Goal: Task Accomplishment & Management: Manage account settings

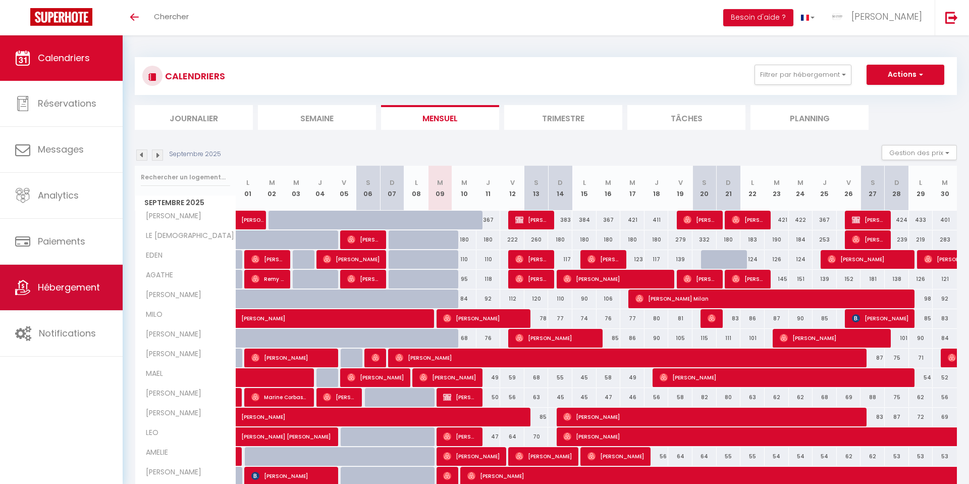
click at [47, 283] on span "Hébergement" at bounding box center [69, 287] width 62 height 13
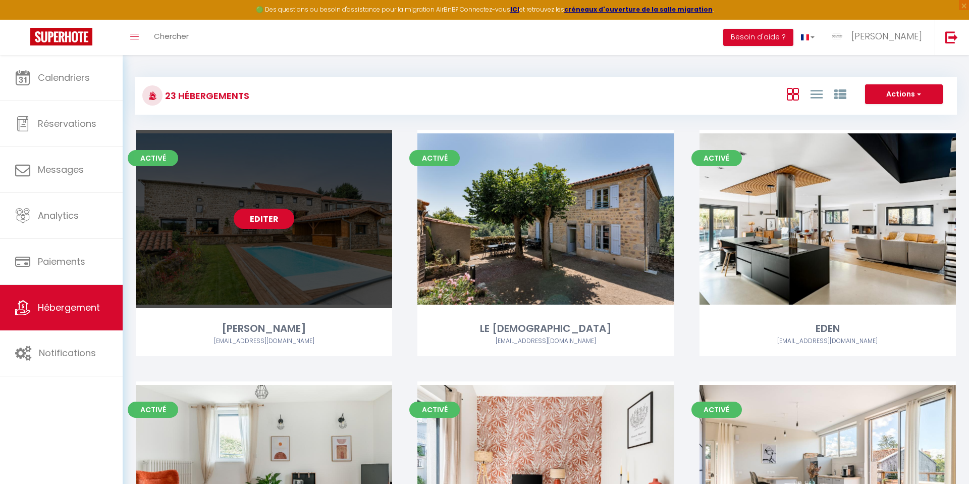
click at [254, 221] on link "Editer" at bounding box center [264, 218] width 61 height 20
select select "3"
select select "2"
select select "1"
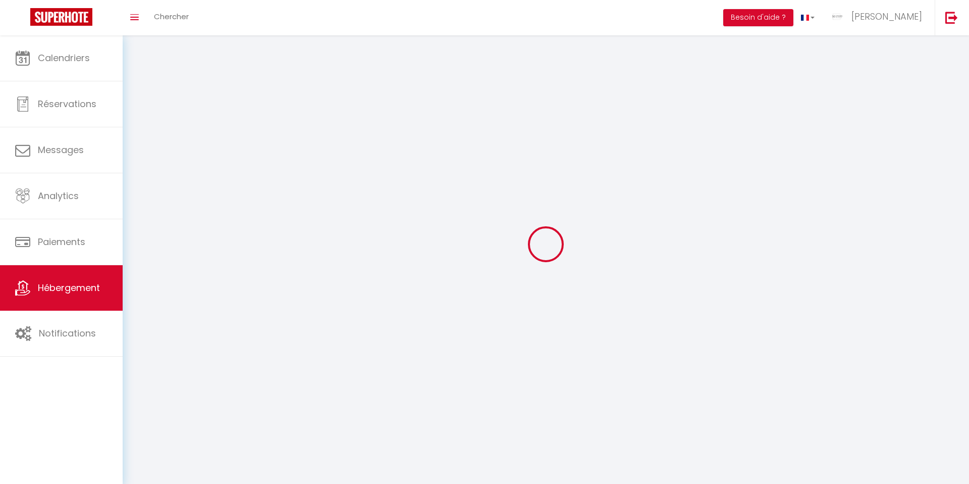
select select
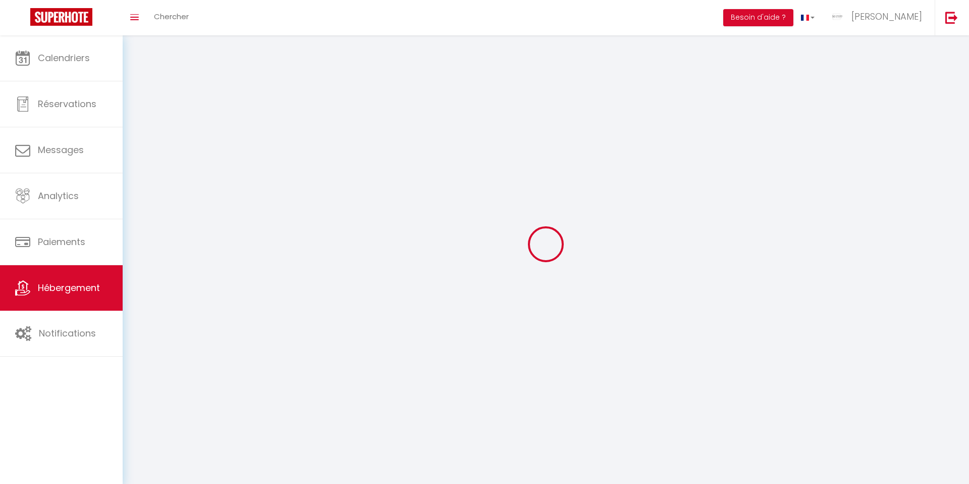
select select
checkbox input "false"
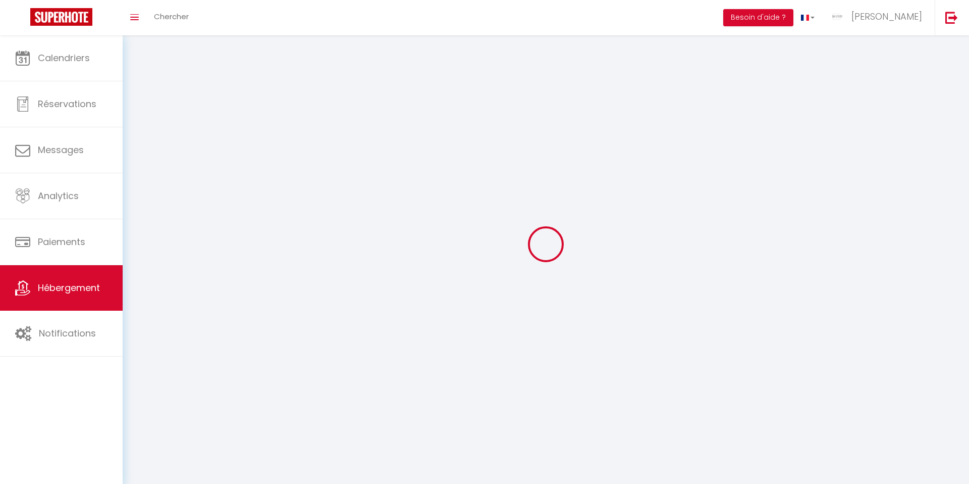
checkbox input "false"
select select
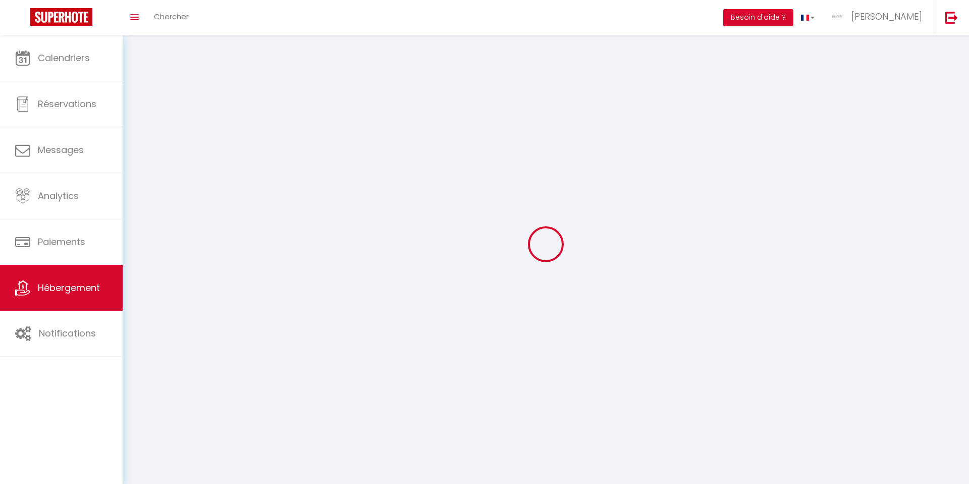
select select
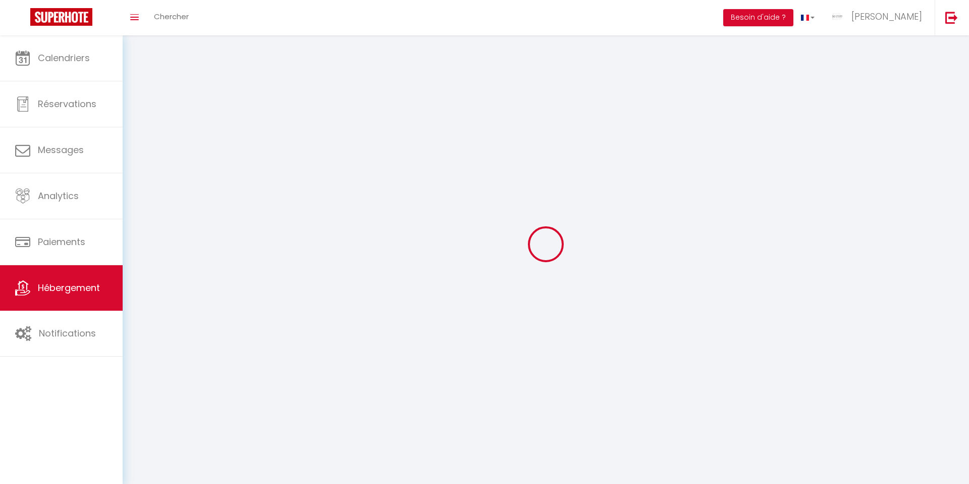
checkbox input "false"
select select
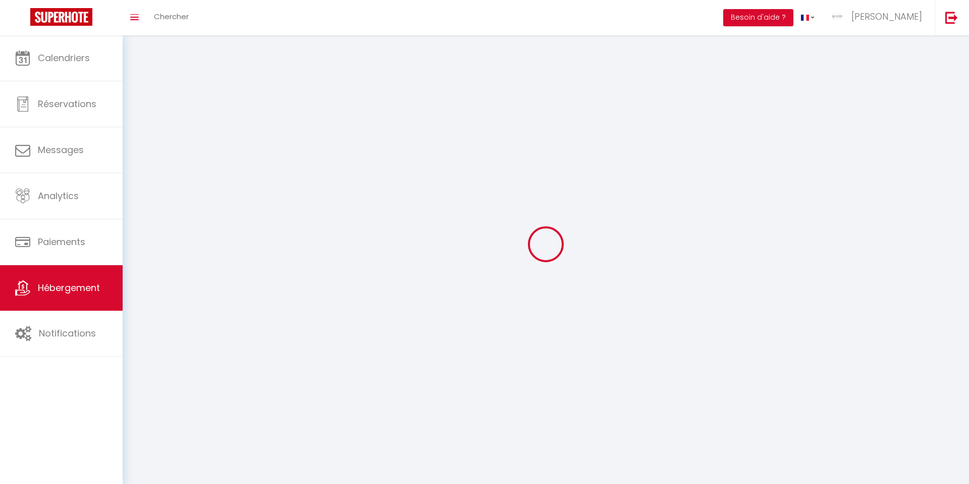
select select
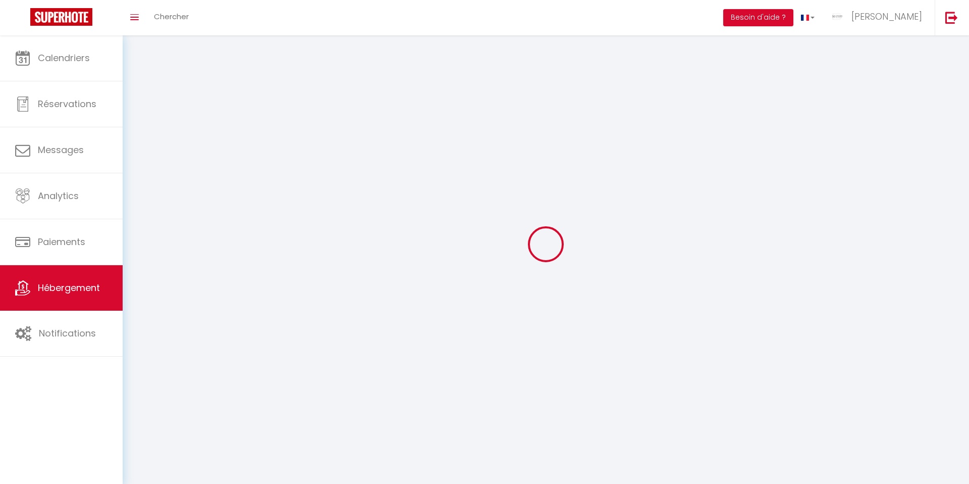
select select
checkbox input "false"
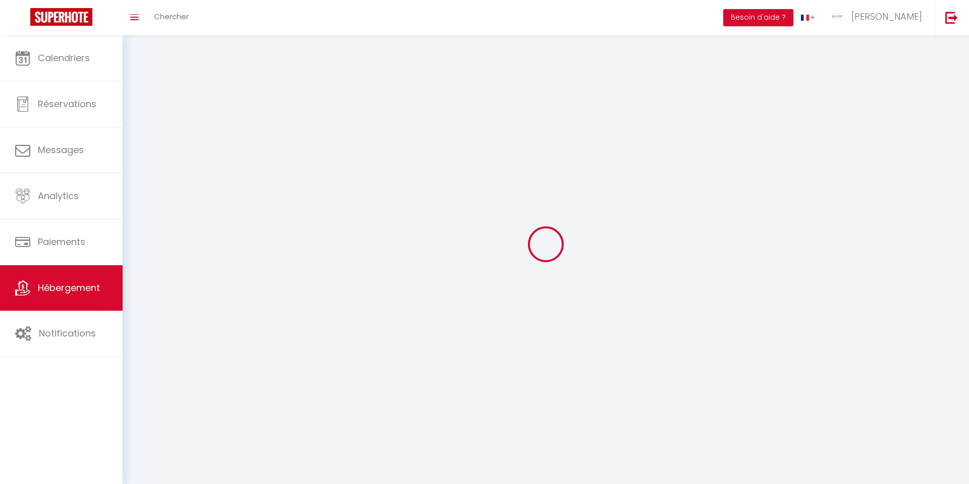
checkbox input "false"
select select
select select "28"
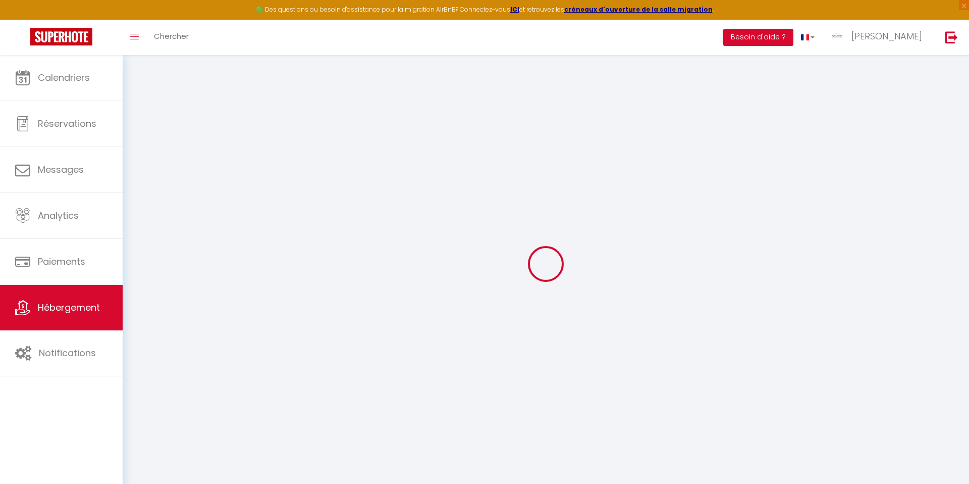
select select
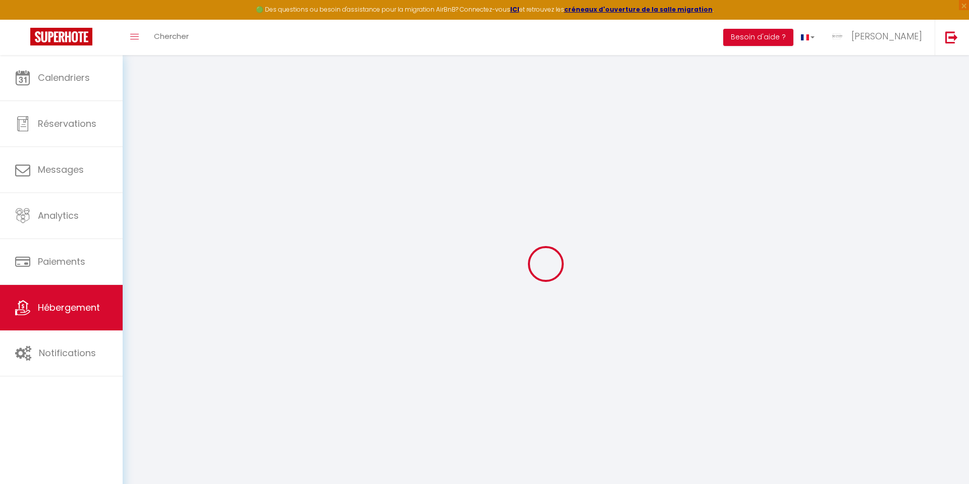
select select
checkbox input "false"
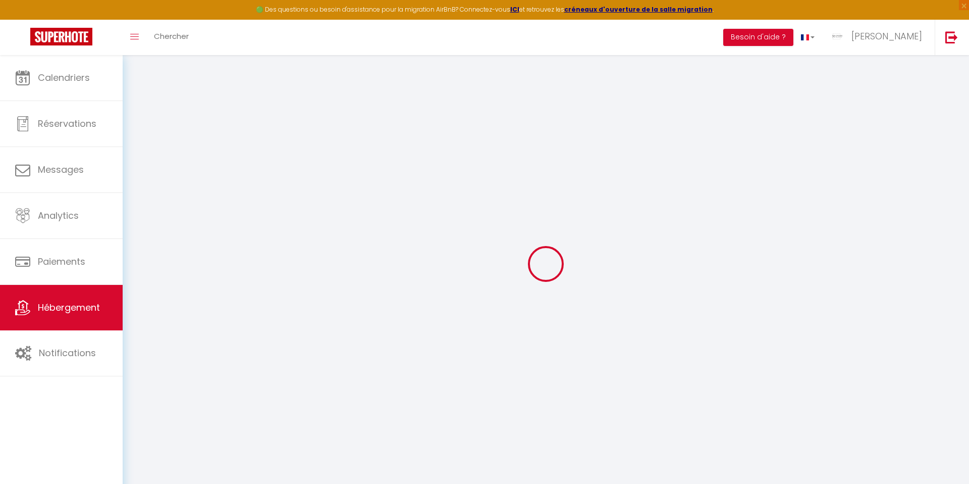
select select
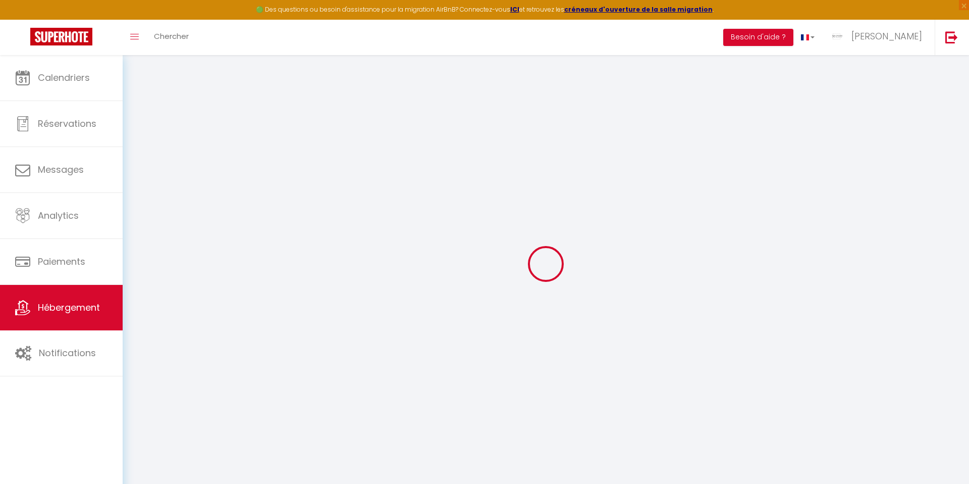
select select
checkbox input "false"
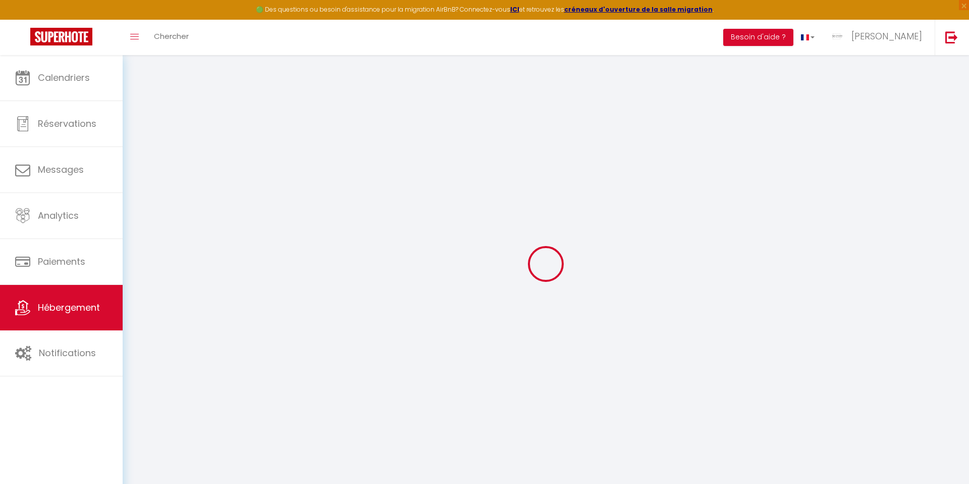
checkbox input "false"
select select
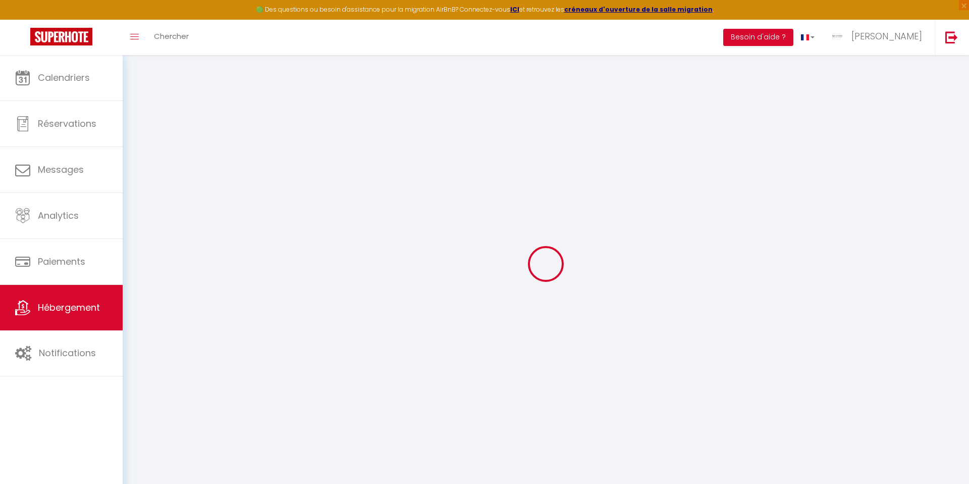
select select
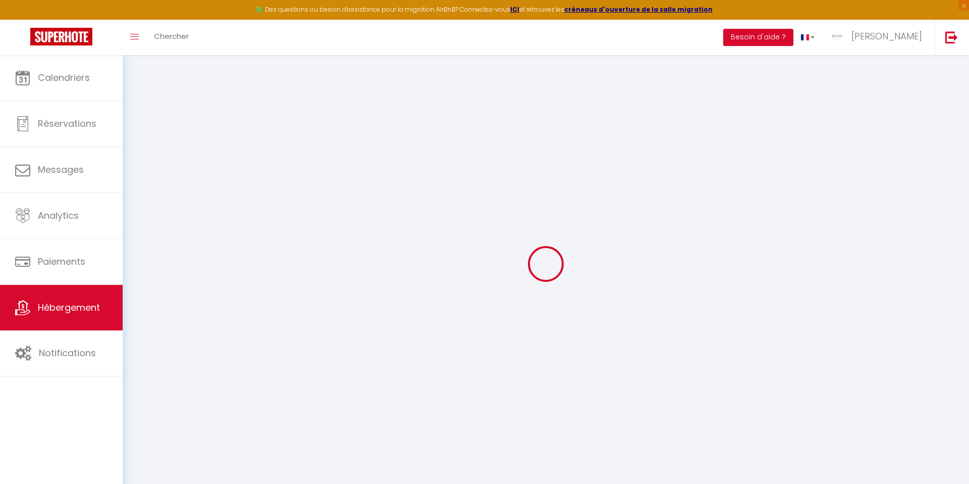
checkbox input "false"
select select
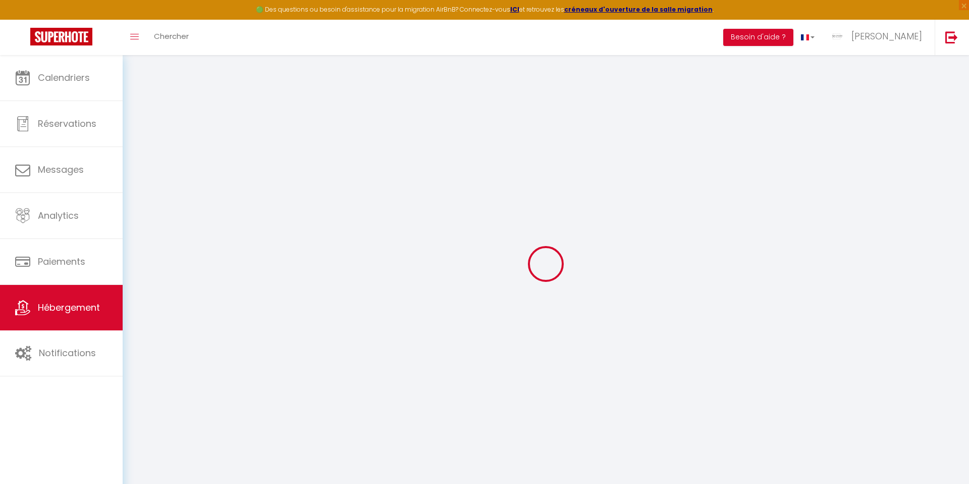
select select
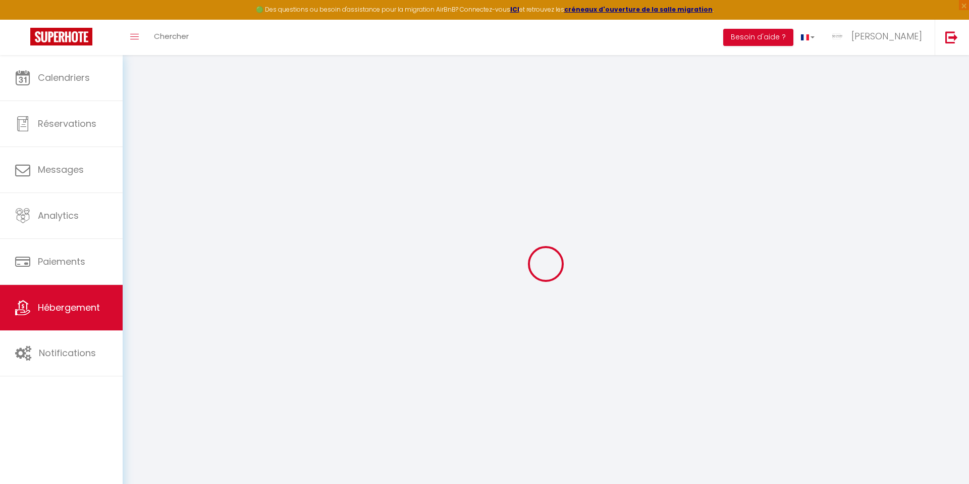
select select
checkbox input "false"
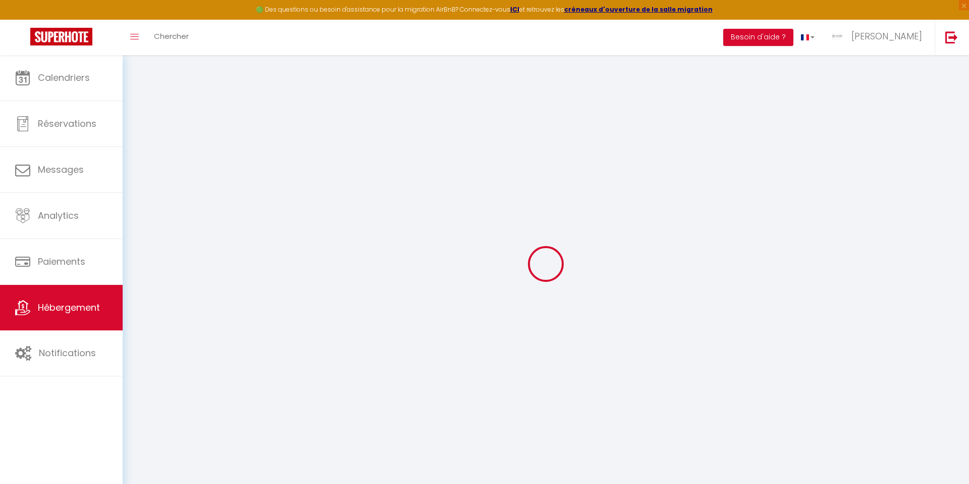
checkbox input "false"
select select
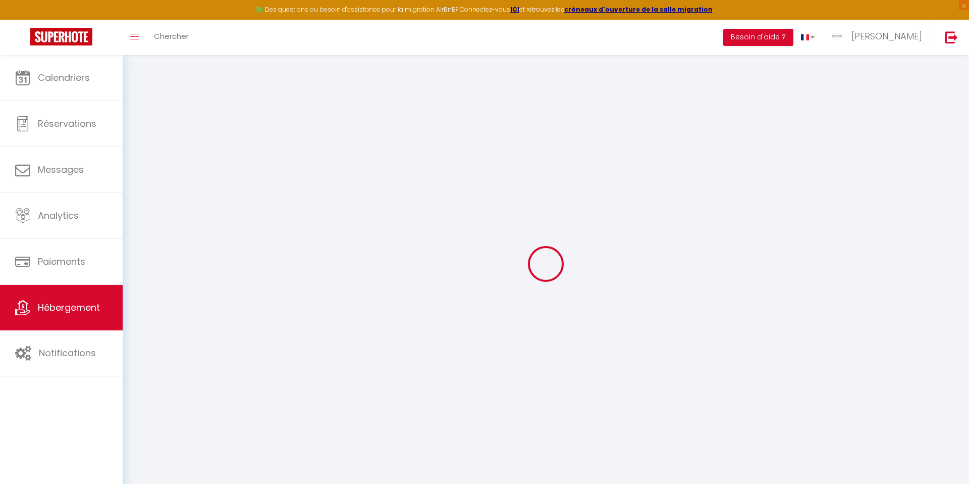
select select
checkbox input "false"
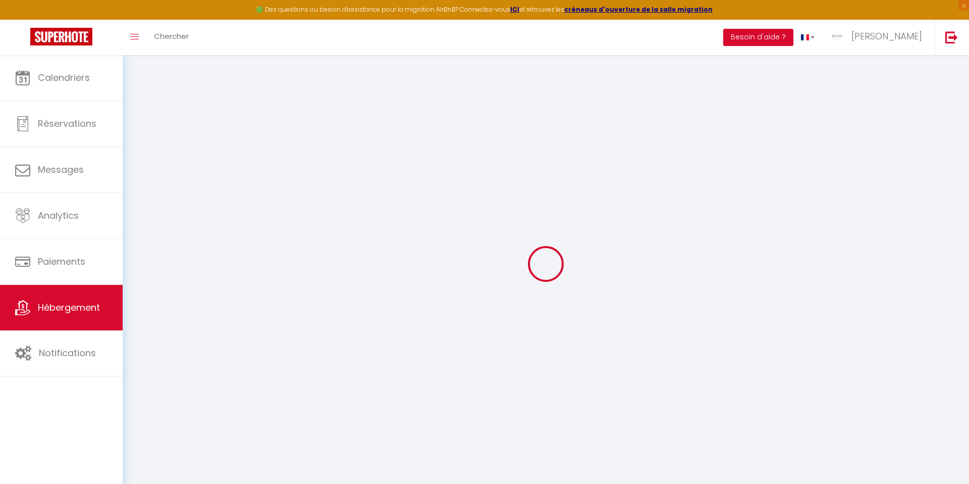
checkbox input "false"
select select
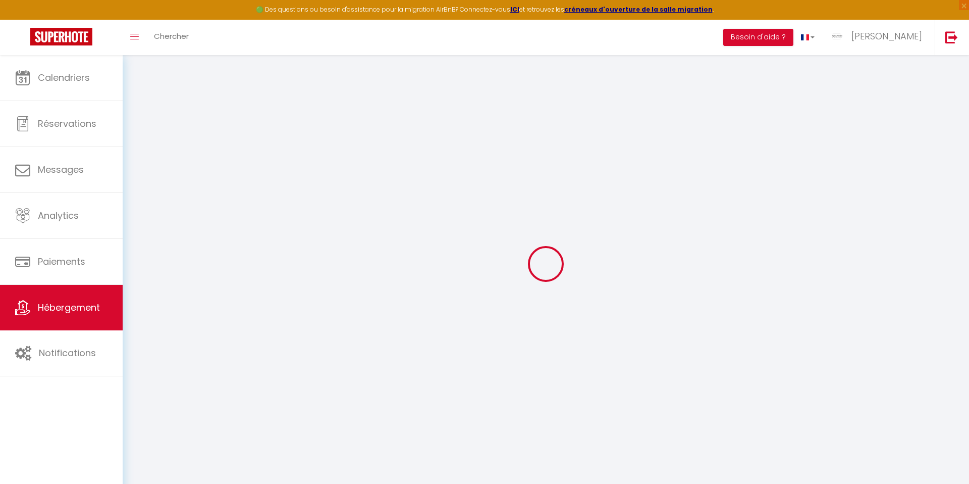
type input "[PERSON_NAME]"
type input "BALMET"
type input "[STREET_ADDRESS]"
type input "43210"
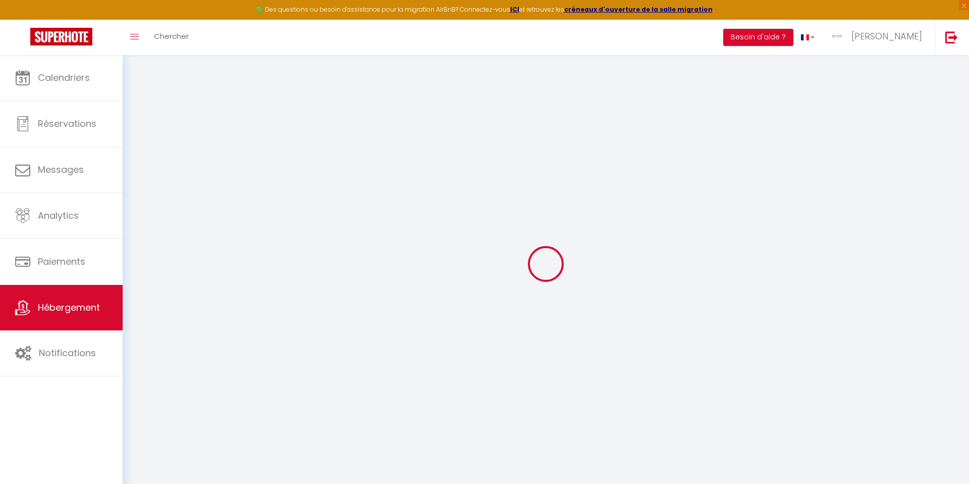
type input "MALVALETTE"
select select "houses"
select select "15"
select select "8"
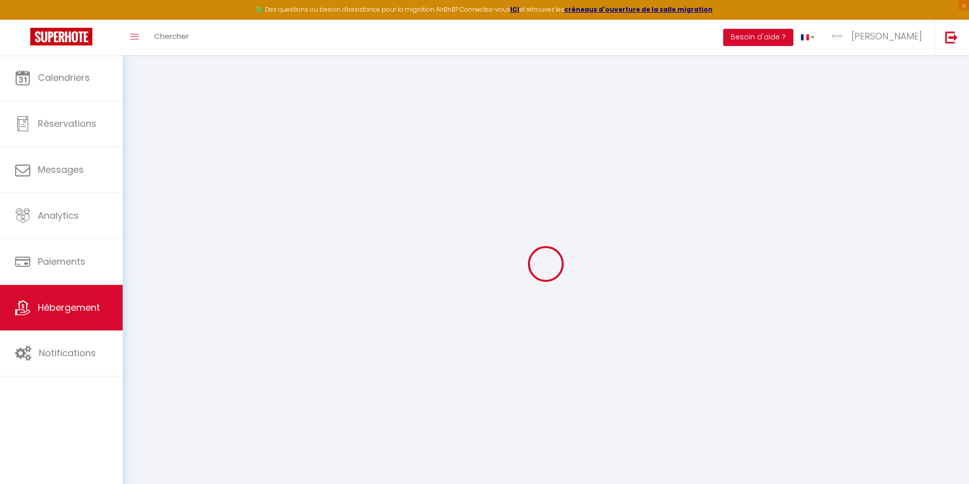
select select "7"
type input "450"
type input "280"
type input "25.00"
type input "1000"
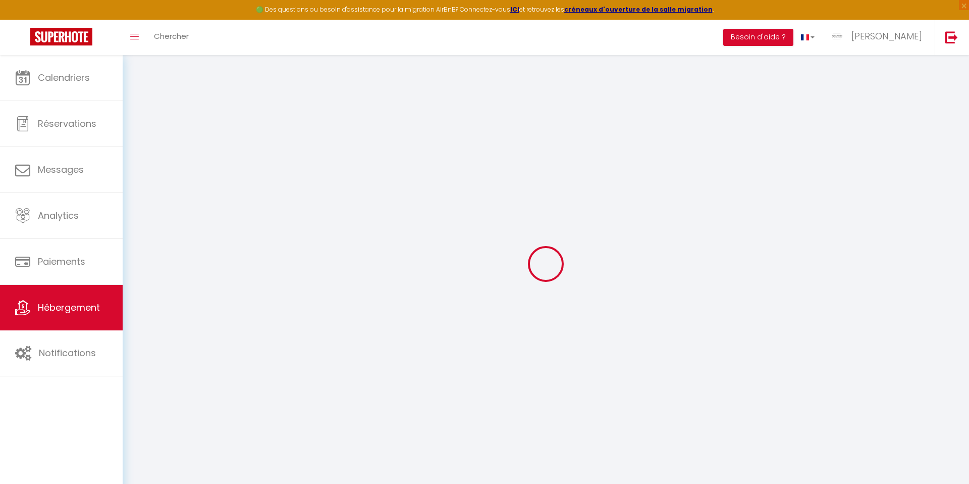
select select
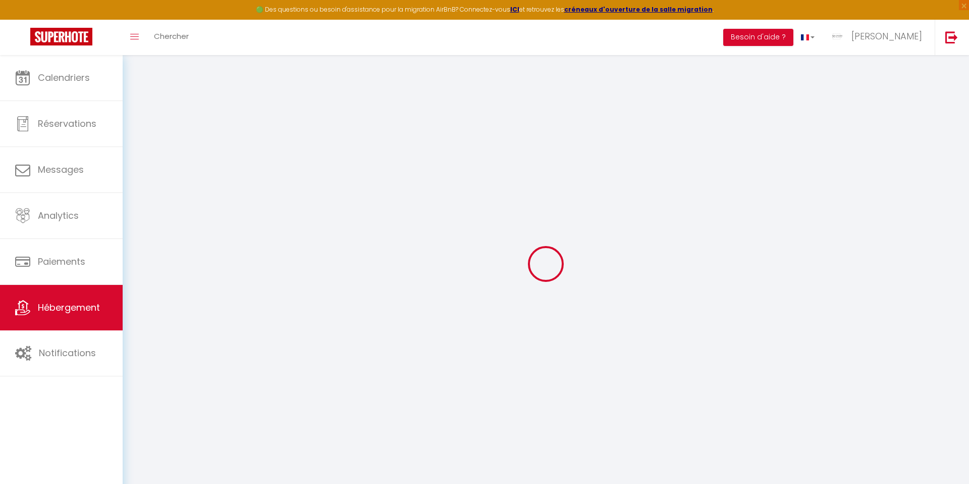
select select
type input "[STREET_ADDRESS]"
type input "43210"
type input "MALVALETTE"
type input "[EMAIL_ADDRESS][DOMAIN_NAME]"
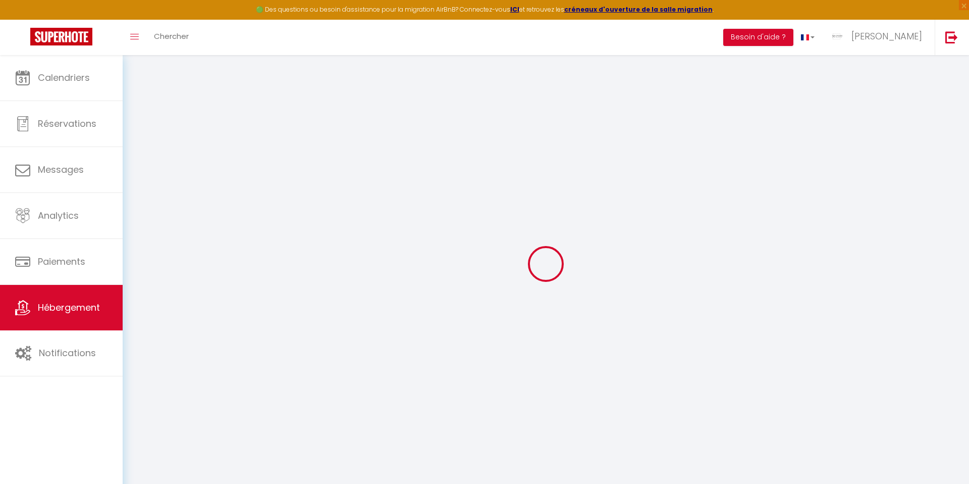
select select
checkbox input "false"
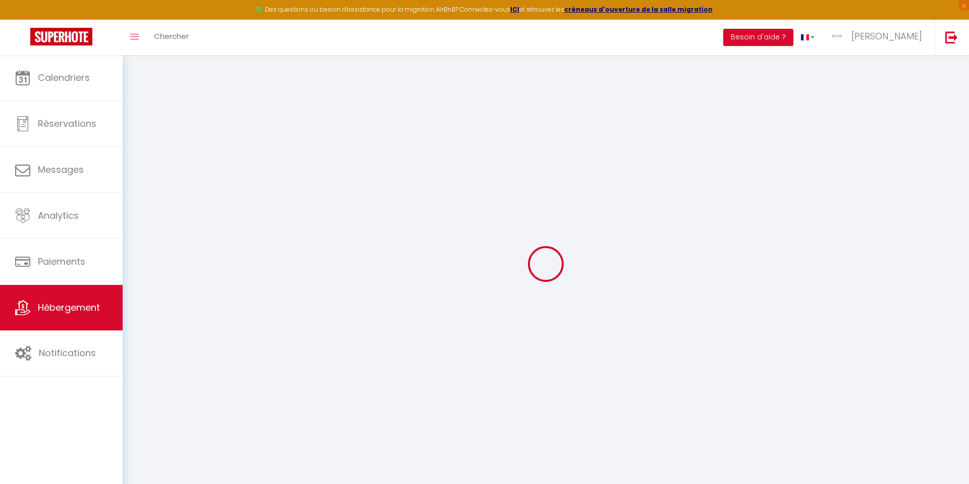
type input "22"
type input "280"
type input "0"
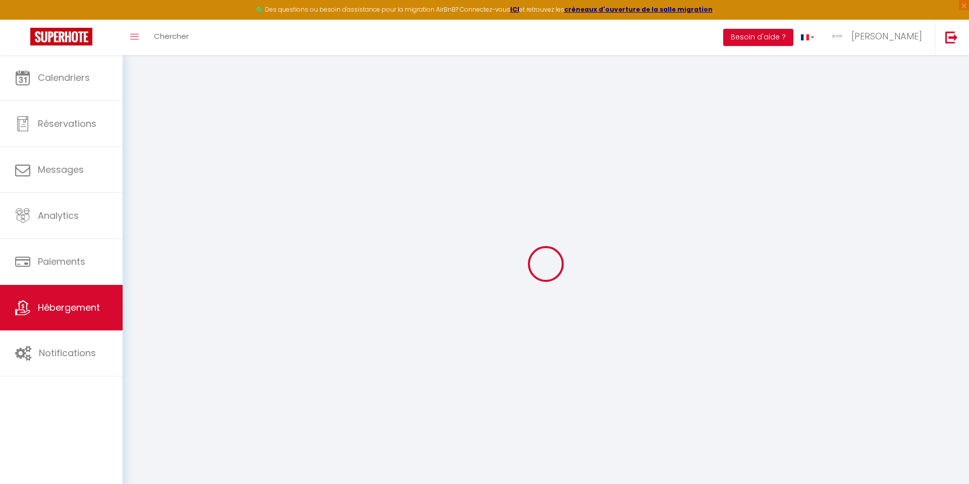
select select
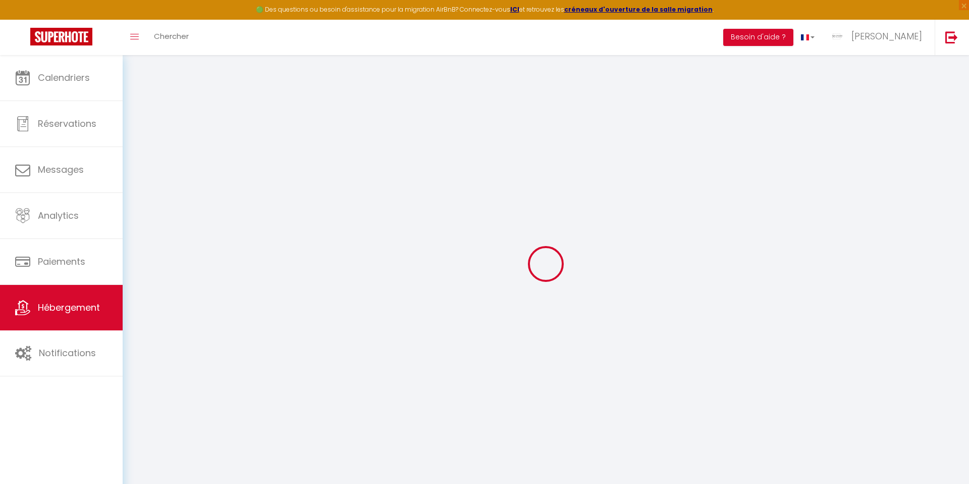
select select
checkbox input "false"
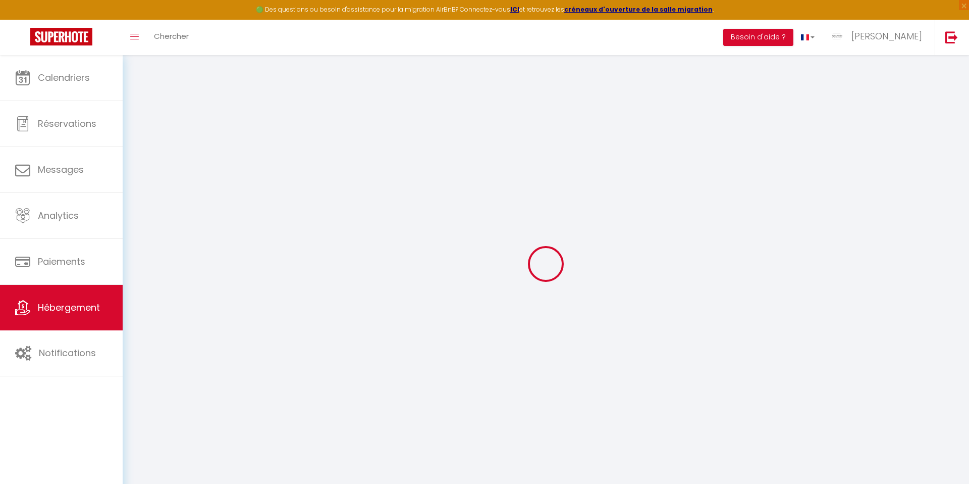
checkbox input "false"
select select
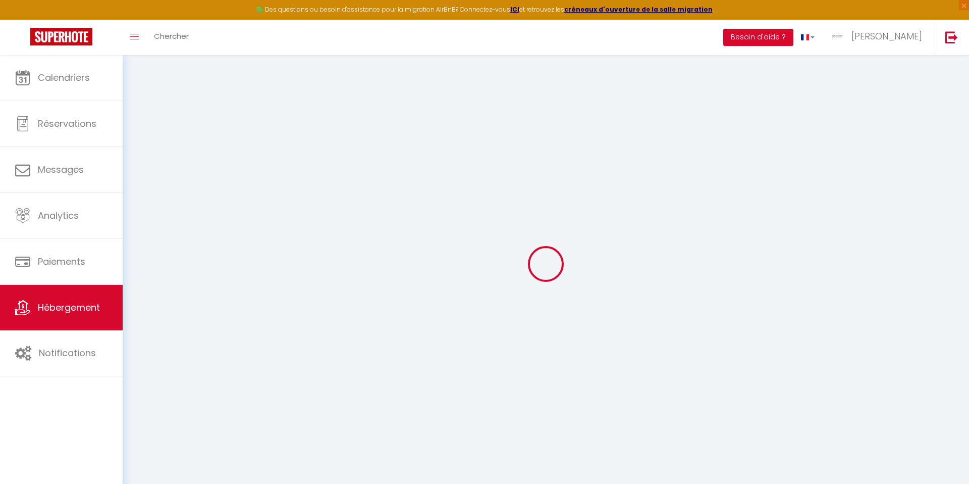
select select
checkbox input "false"
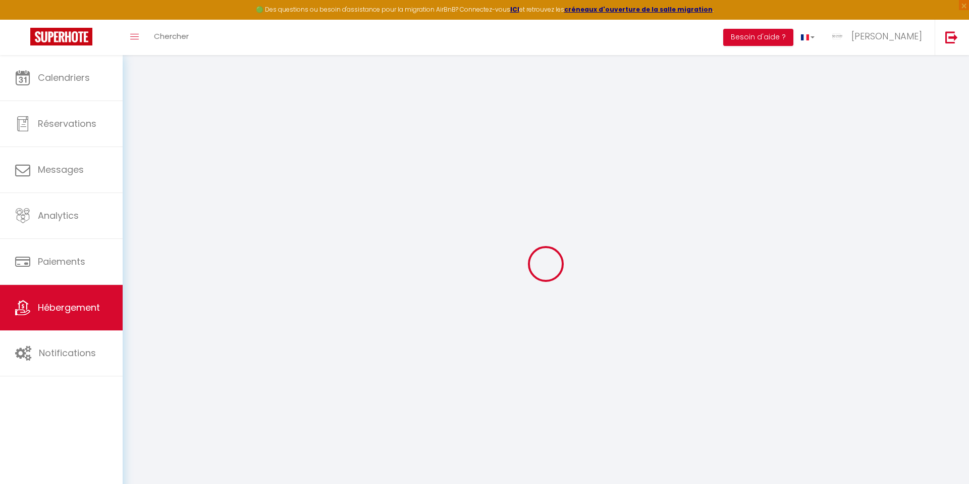
checkbox input "false"
select select
checkbox input "false"
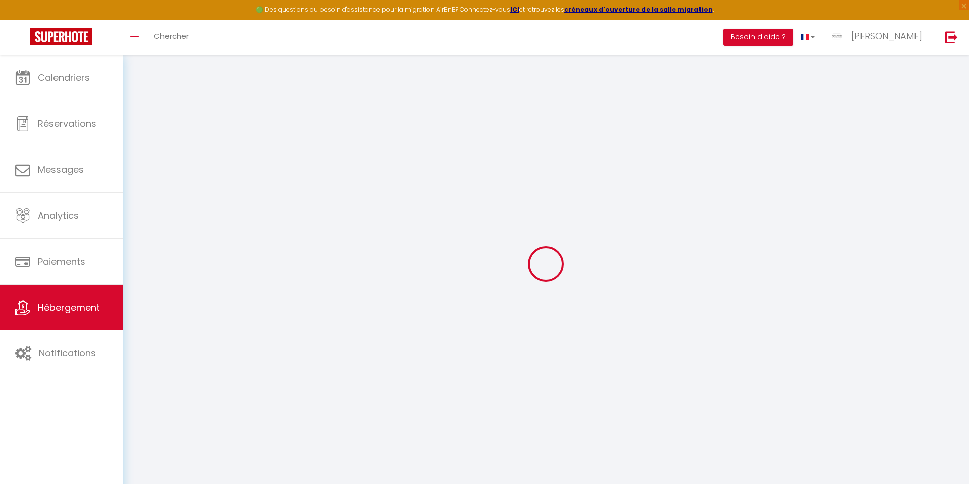
checkbox input "false"
select select "16:00"
select select "20:00"
select select "10:00"
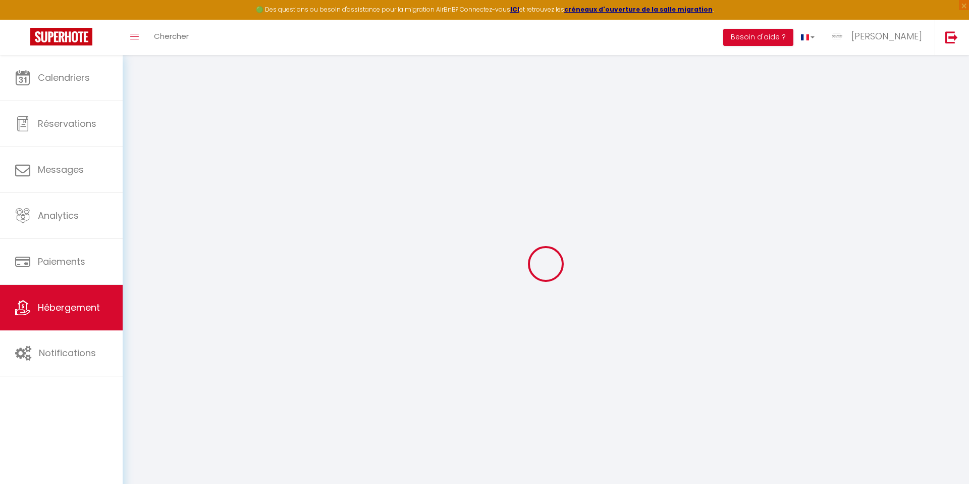
select select "15"
select select "20:00"
select select "16953"
select select
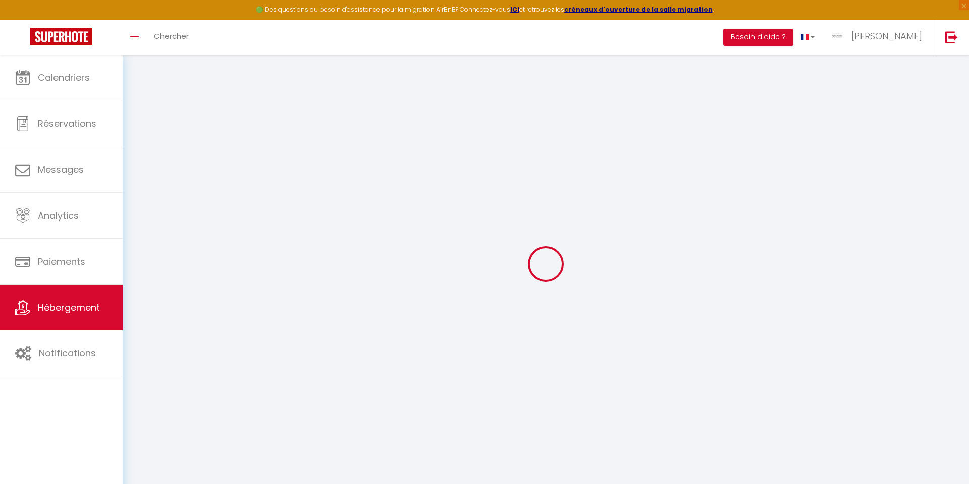
checkbox input "false"
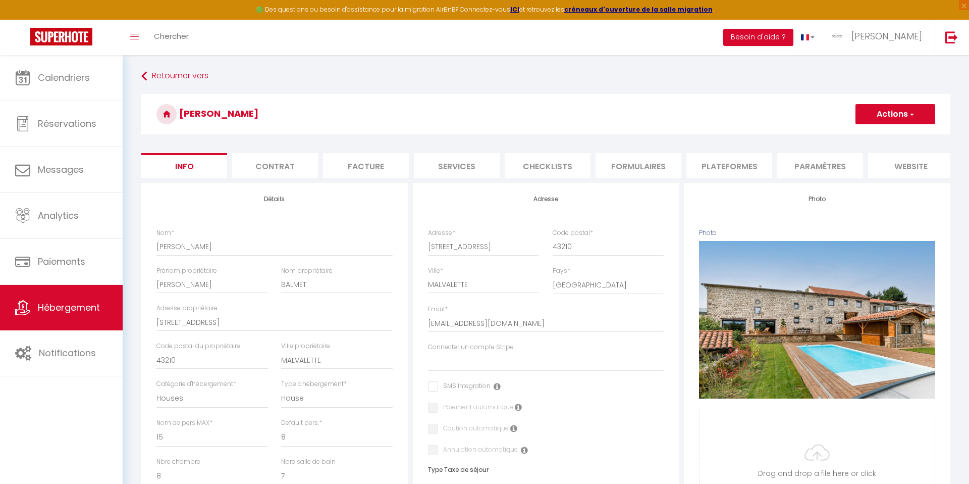
select select
checkbox input "false"
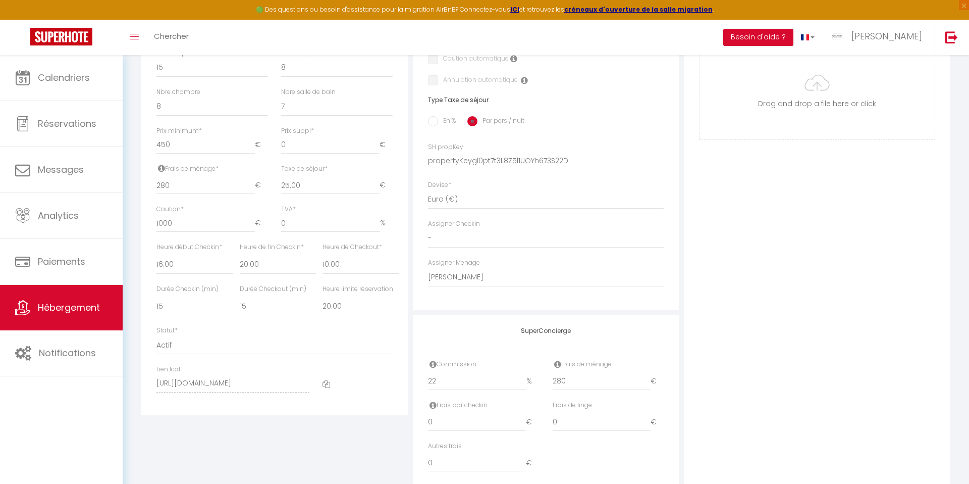
scroll to position [406, 0]
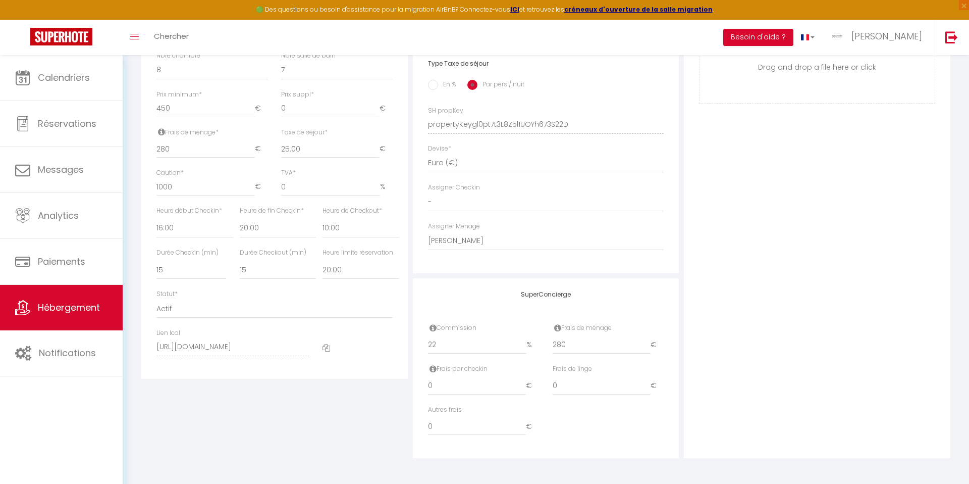
click at [329, 348] on icon at bounding box center [327, 348] width 8 height 8
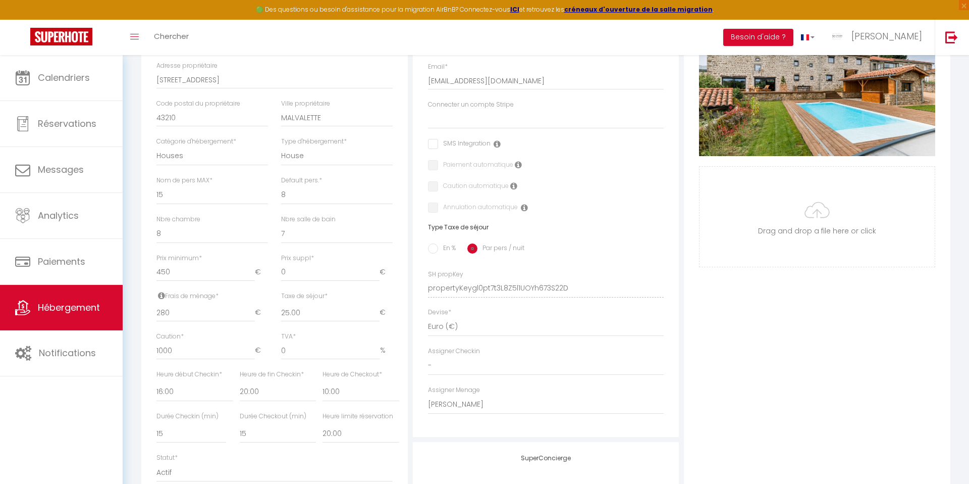
scroll to position [0, 0]
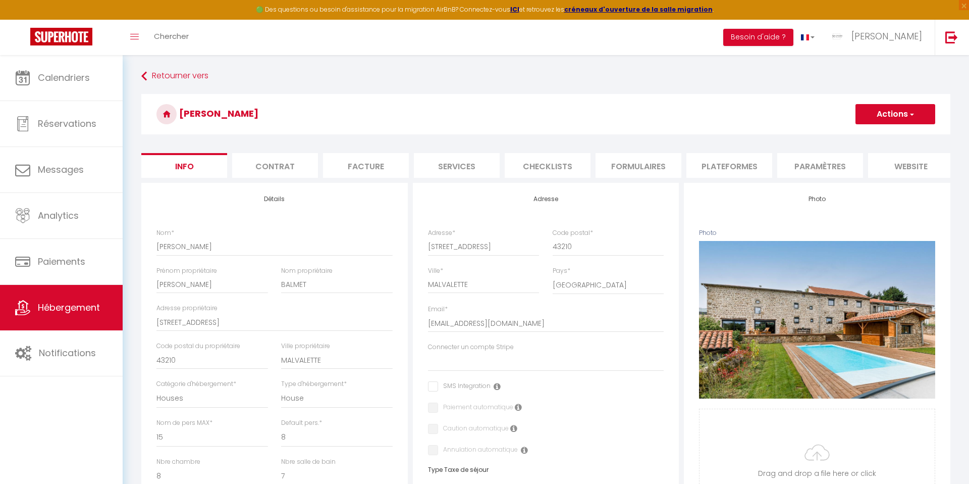
click at [269, 167] on li "Contrat" at bounding box center [275, 165] width 86 height 25
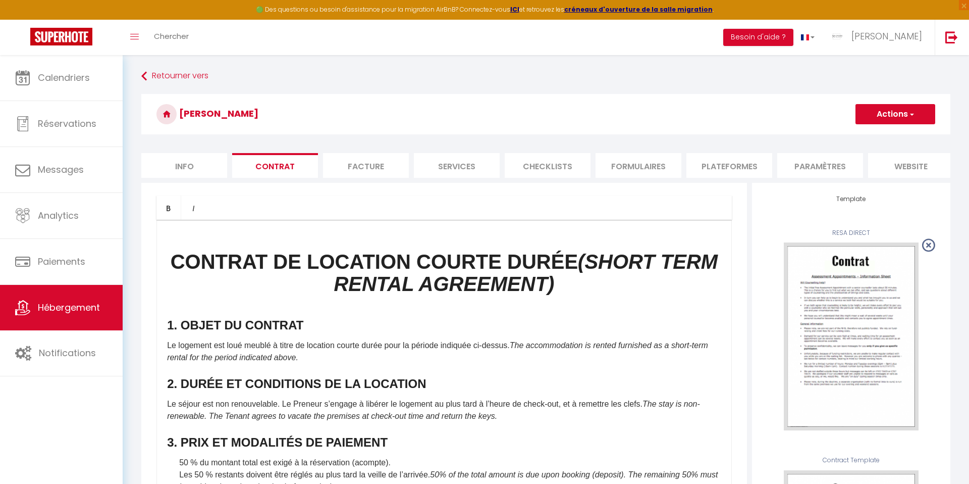
click at [481, 164] on li "Services" at bounding box center [457, 165] width 86 height 25
select select
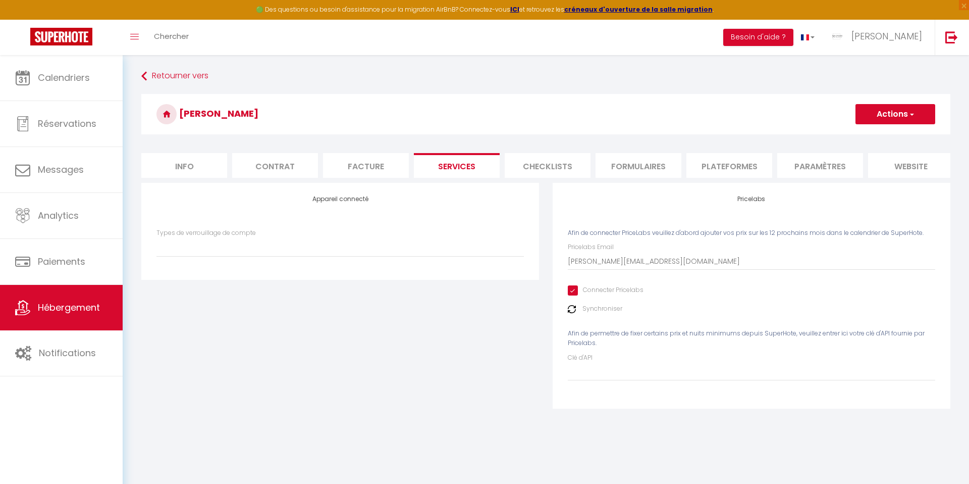
click at [522, 166] on li "Checklists" at bounding box center [548, 165] width 86 height 25
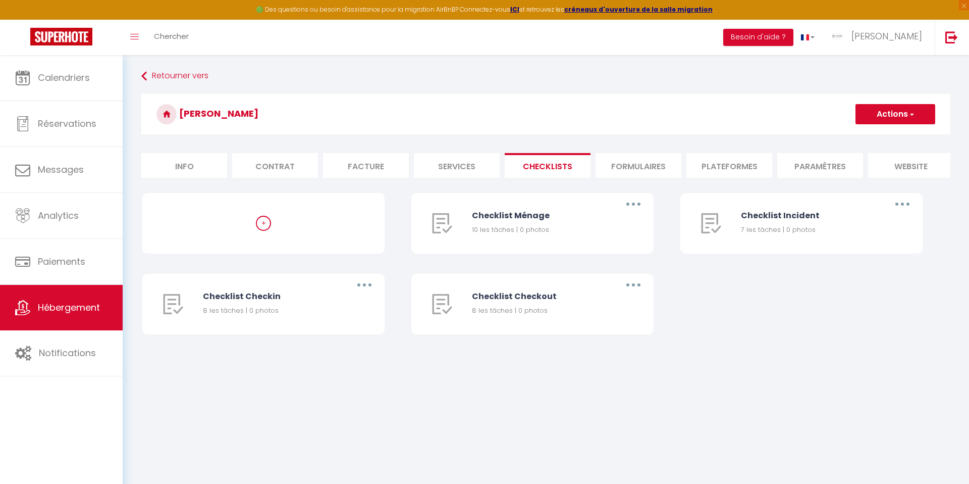
click at [621, 173] on li "Formulaires" at bounding box center [639, 165] width 86 height 25
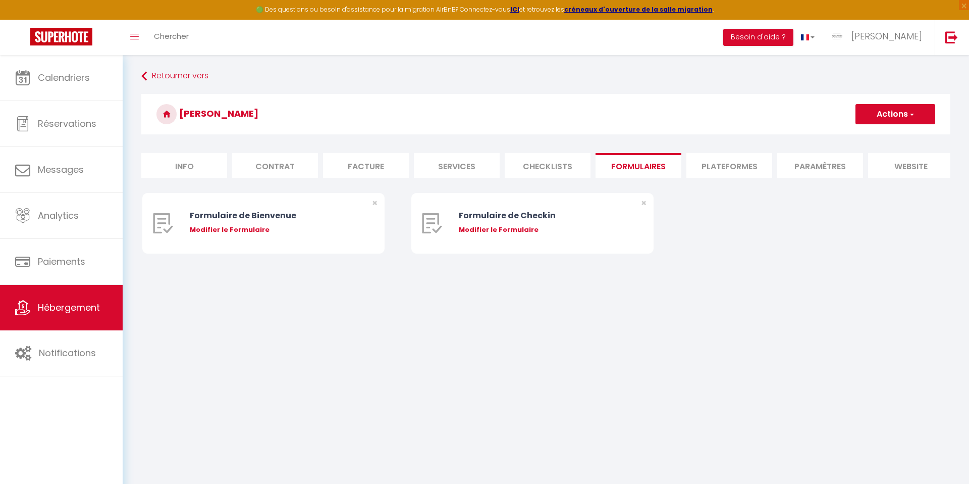
click at [730, 169] on li "Plateformes" at bounding box center [730, 165] width 86 height 25
select select
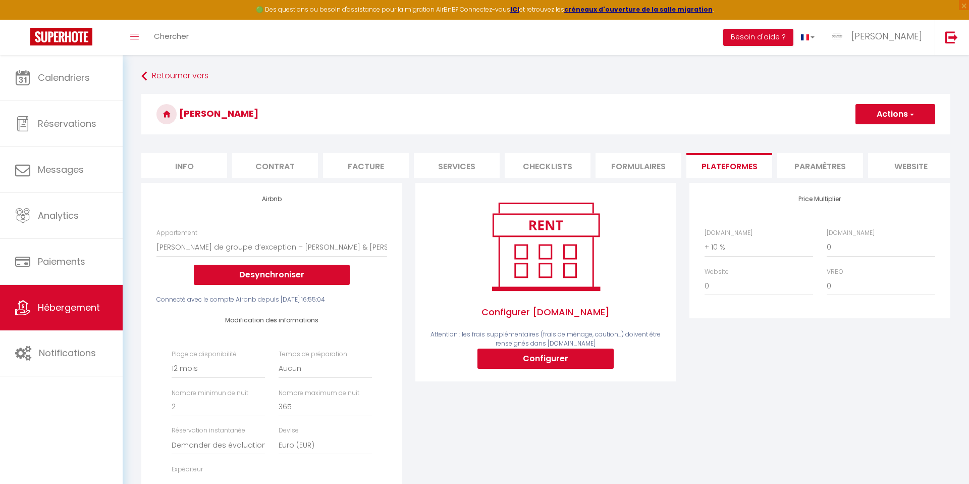
click at [906, 156] on li "website" at bounding box center [911, 165] width 86 height 25
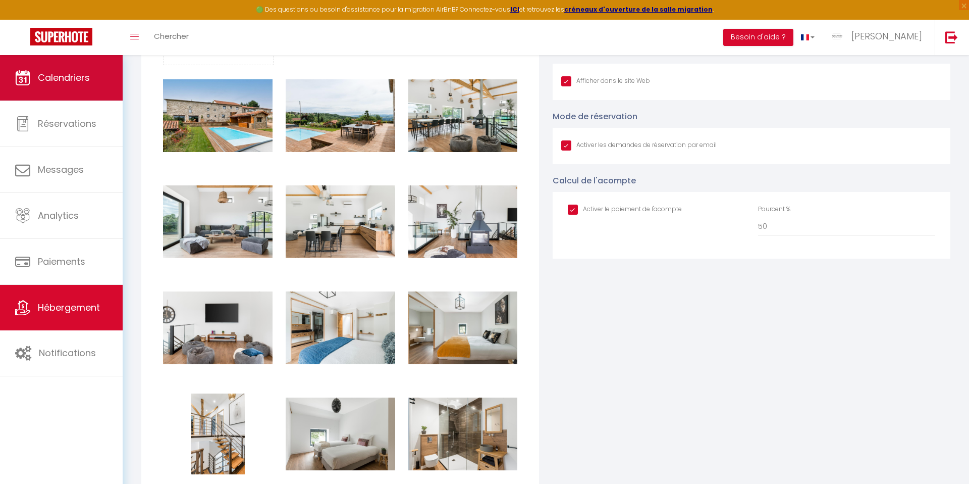
scroll to position [1103, 0]
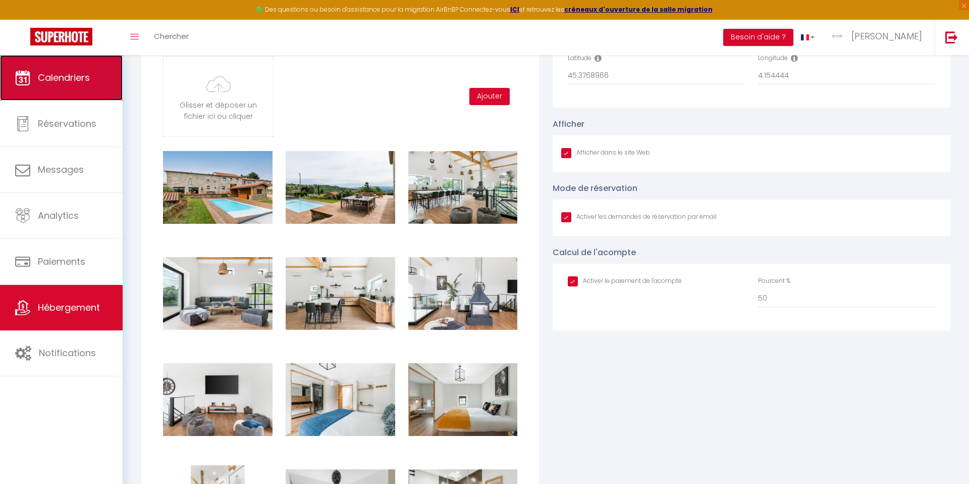
click at [79, 74] on span "Calendriers" at bounding box center [64, 77] width 52 height 13
